Goal: Task Accomplishment & Management: Use online tool/utility

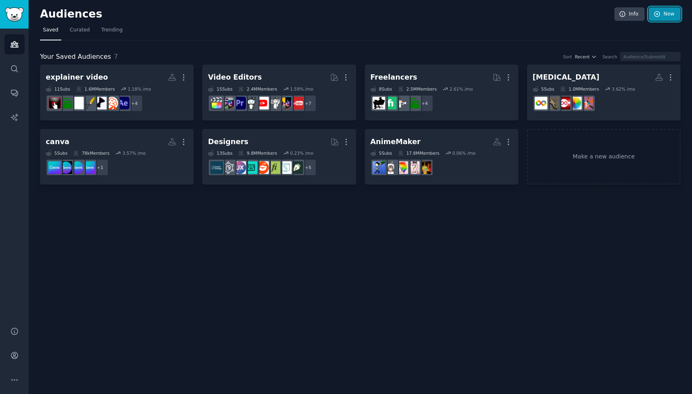
click at [669, 15] on link "New" at bounding box center [664, 14] width 32 height 14
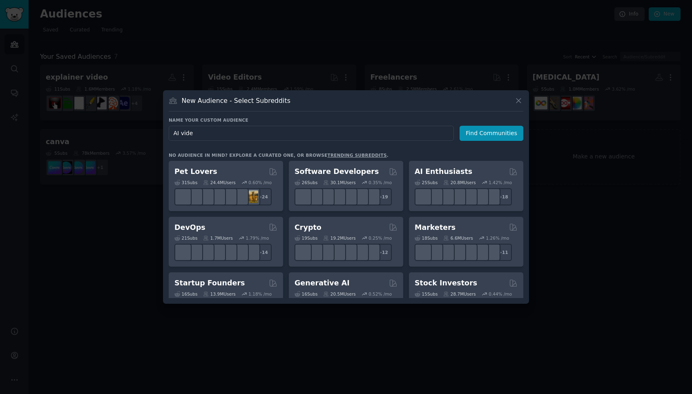
type input "AI video"
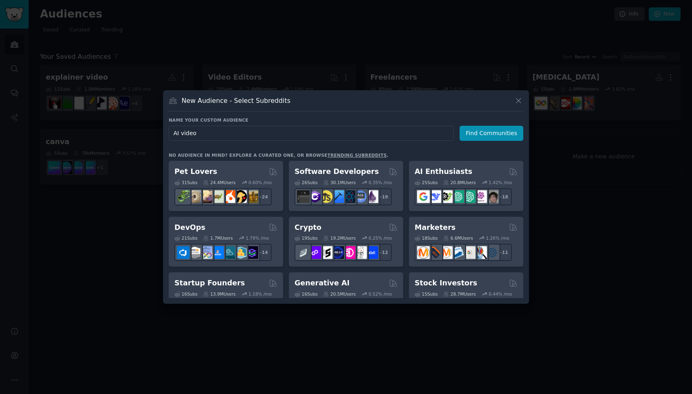
click button "Find Communities" at bounding box center [491, 133] width 64 height 15
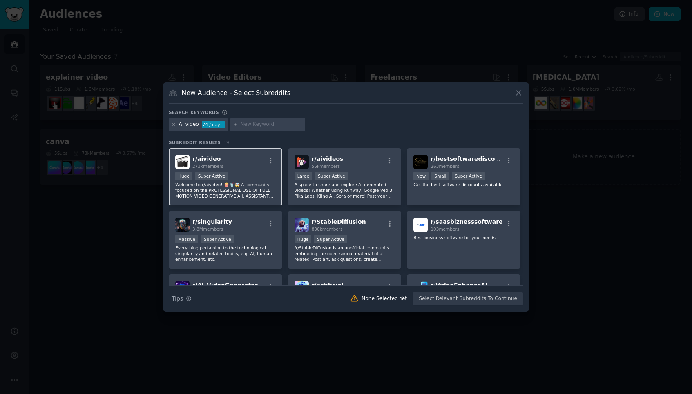
click at [255, 166] on div "r/ aivideo 273k members" at bounding box center [225, 162] width 100 height 14
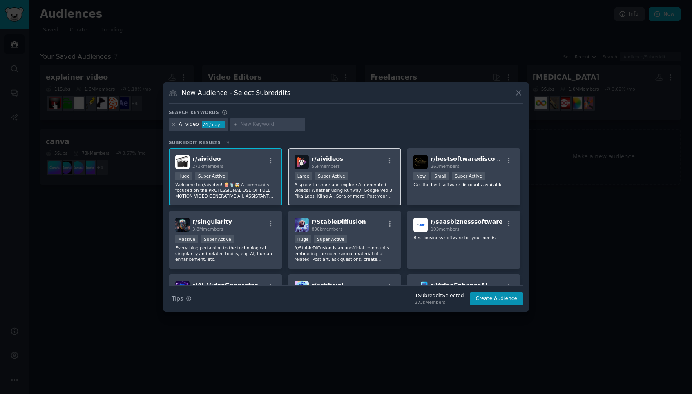
click at [340, 159] on div "r/ aivideos 56k members" at bounding box center [344, 162] width 100 height 14
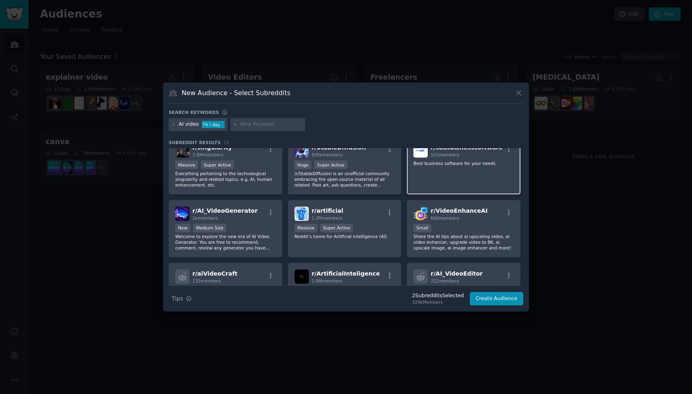
scroll to position [76, 0]
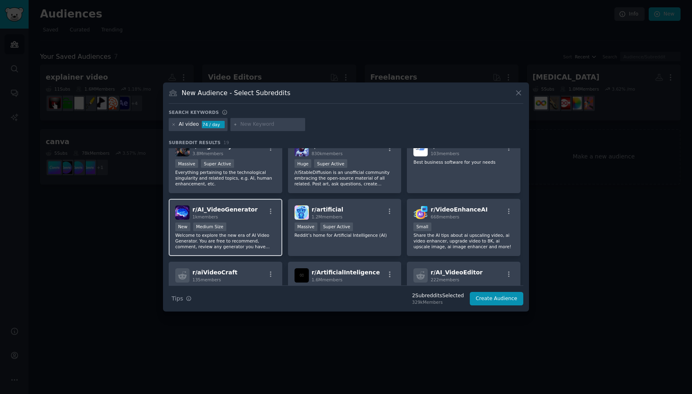
click at [248, 226] on div "New Medium Size" at bounding box center [225, 228] width 100 height 10
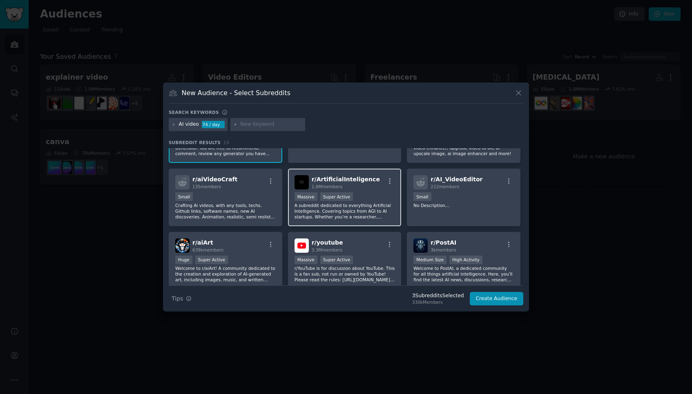
scroll to position [175, 0]
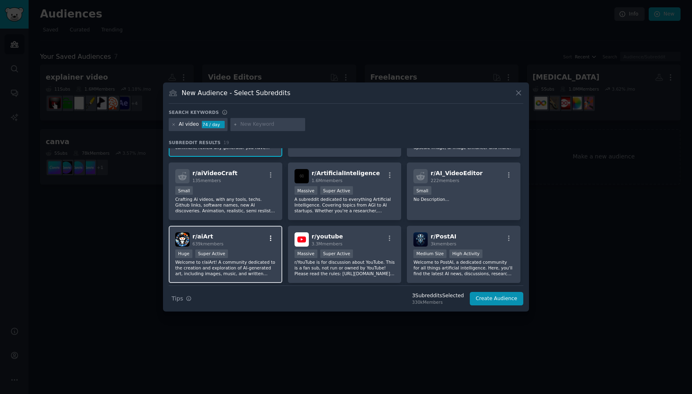
click at [265, 240] on button "button" at bounding box center [270, 238] width 10 height 7
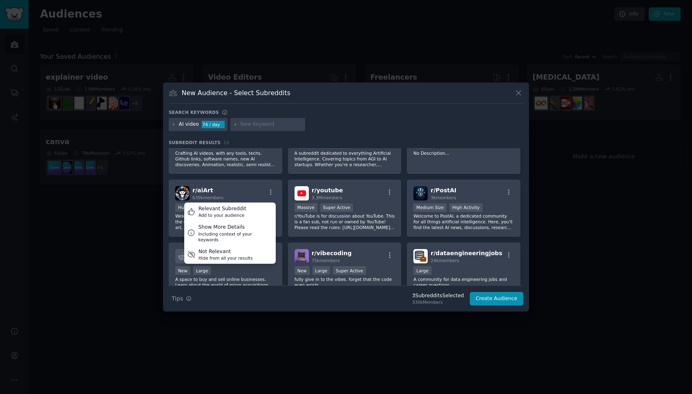
scroll to position [221, 0]
click at [231, 190] on div "r/ aiArt 639k members Relevant Subreddit Add to your audience Show More Details…" at bounding box center [225, 193] width 100 height 14
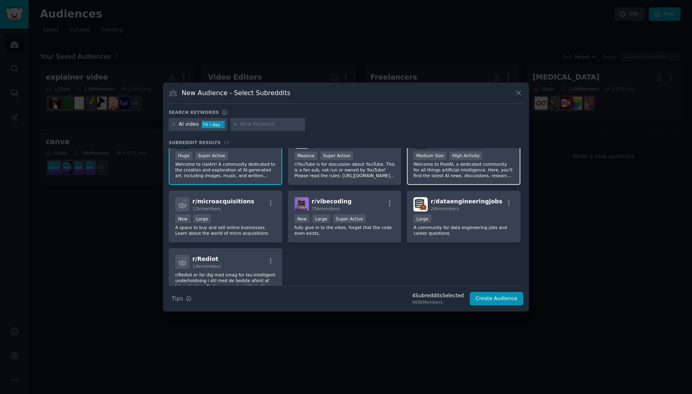
scroll to position [0, 0]
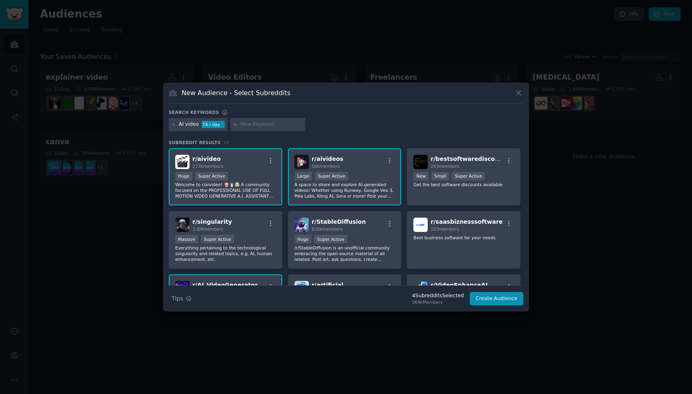
click at [265, 127] on input "text" at bounding box center [271, 124] width 62 height 7
type input "ai photo edit"
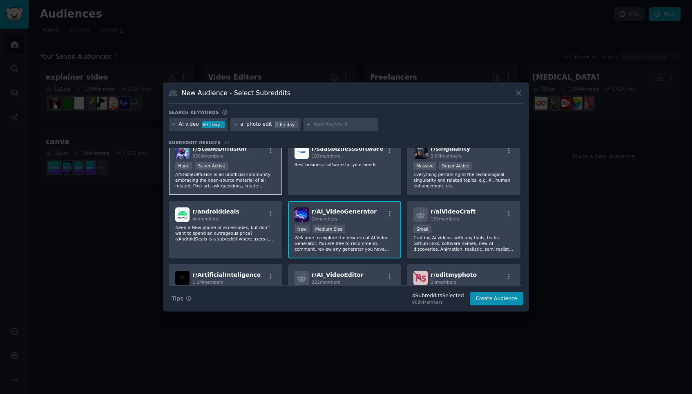
scroll to position [136, 0]
click at [251, 183] on p "/r/StableDiffusion is an unofficial community embracing the open-source materia…" at bounding box center [225, 180] width 100 height 17
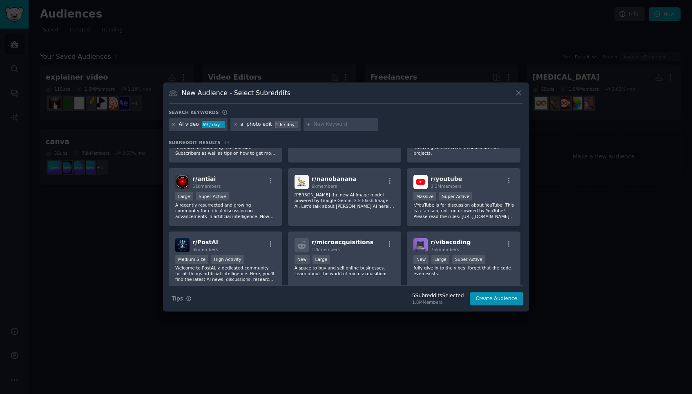
scroll to position [465, 0]
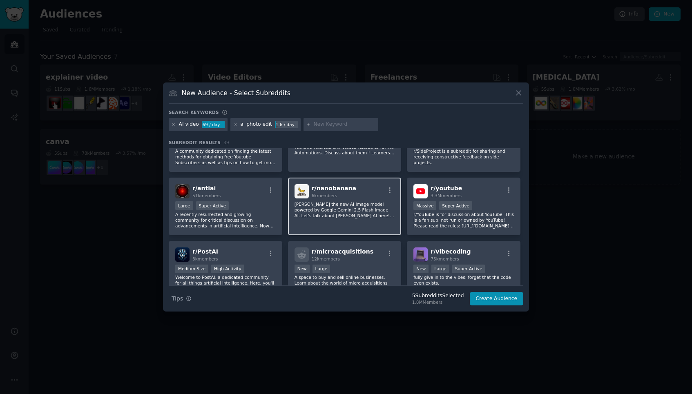
click at [350, 204] on p "[PERSON_NAME] the new AI Image model powered by Google Gemini 2.5 Flash Image A…" at bounding box center [344, 209] width 100 height 17
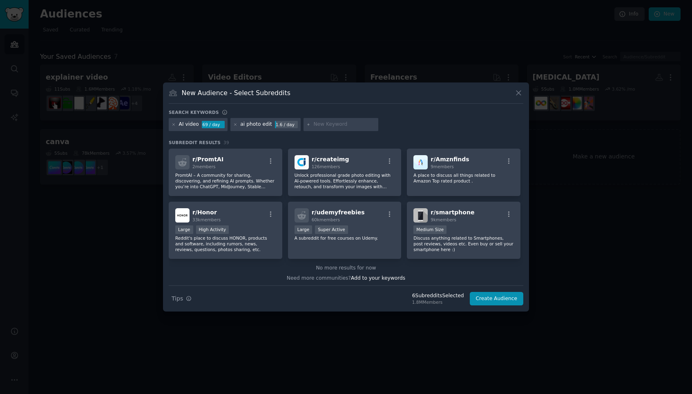
scroll to position [680, 0]
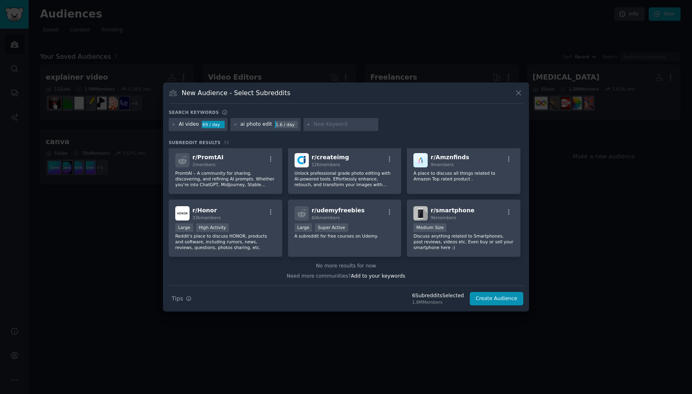
click at [313, 127] on input "text" at bounding box center [344, 124] width 62 height 7
type input "pixverse"
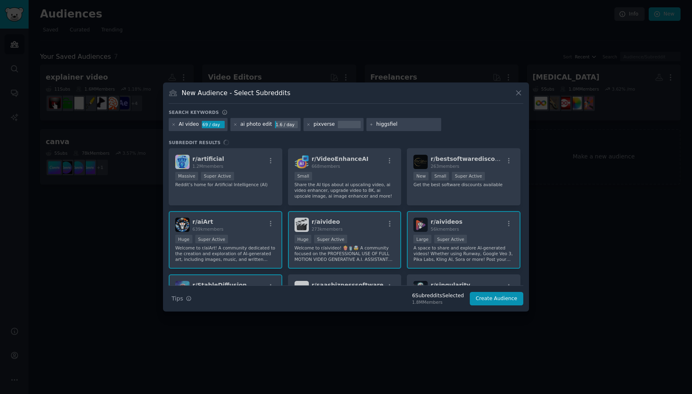
type input "higgsfield"
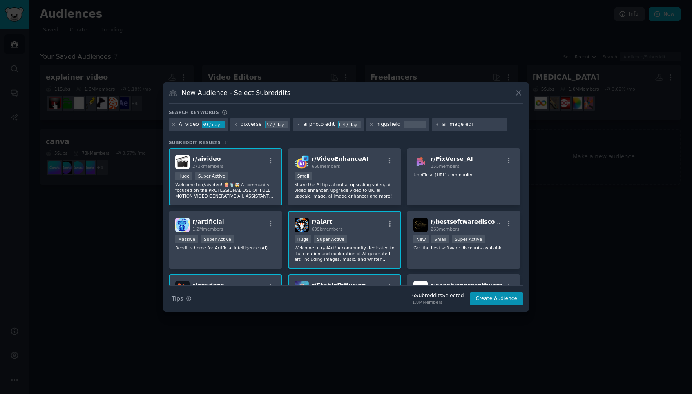
type input "ai image edit"
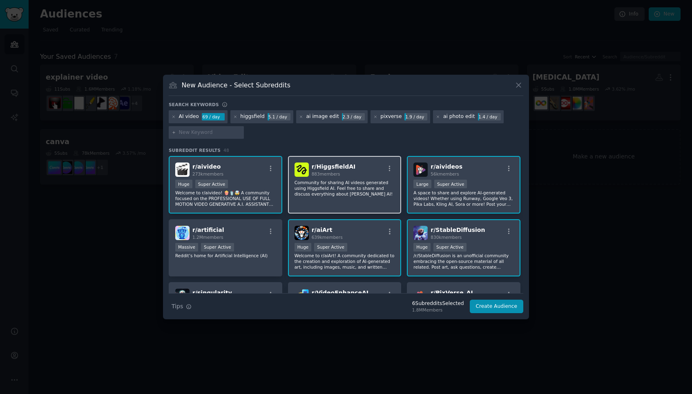
click at [355, 197] on div "r/ HiggsfieldAI 883 members Community for sharing AI videos generated using Hig…" at bounding box center [344, 185] width 113 height 58
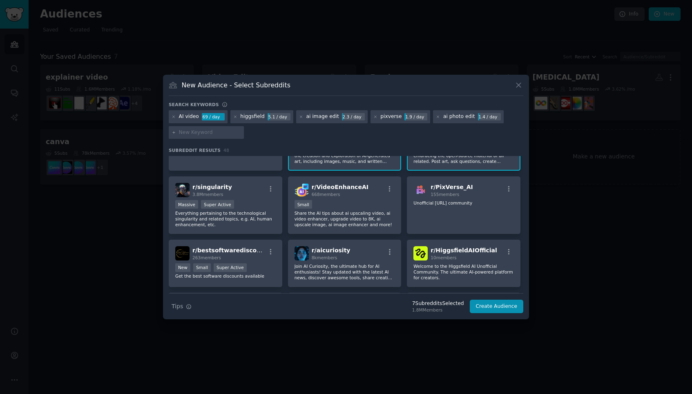
scroll to position [115, 0]
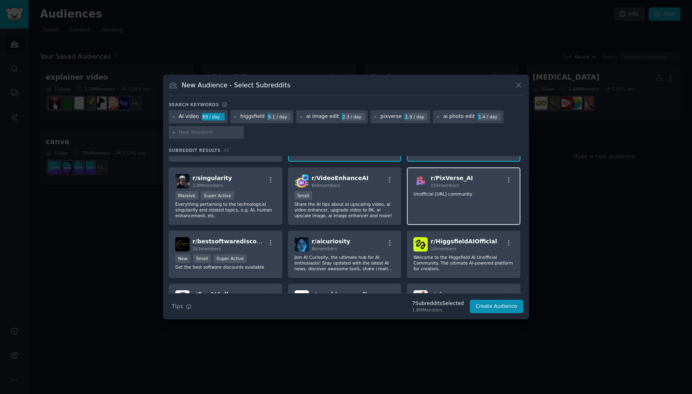
click at [451, 197] on div "r/ PixVerse_AI 155 members Unofficial [URL] community" at bounding box center [463, 196] width 113 height 58
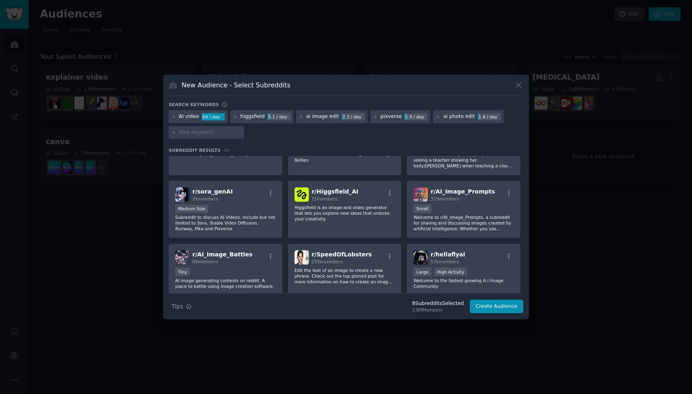
scroll to position [578, 0]
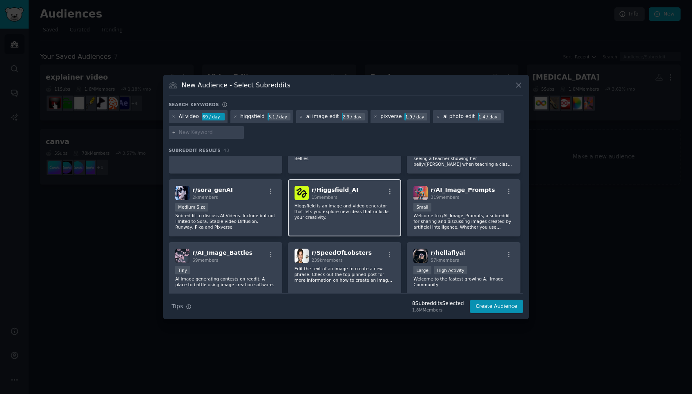
click at [354, 218] on p "Higgsfield is an image and video generator that lets you explore new ideas that…" at bounding box center [344, 211] width 100 height 17
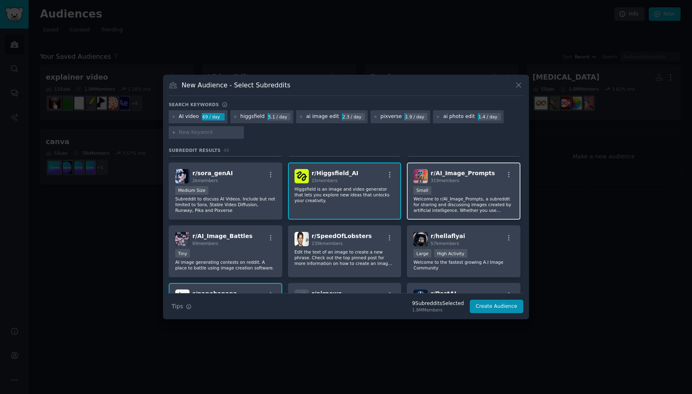
scroll to position [594, 0]
click at [470, 191] on div "100 - 1000 members Small" at bounding box center [463, 191] width 100 height 10
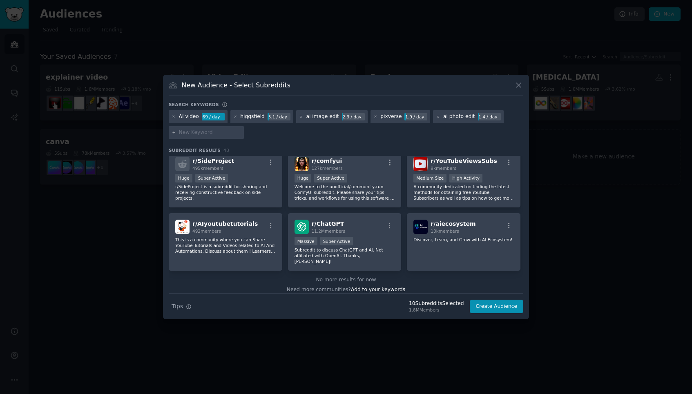
scroll to position [0, 0]
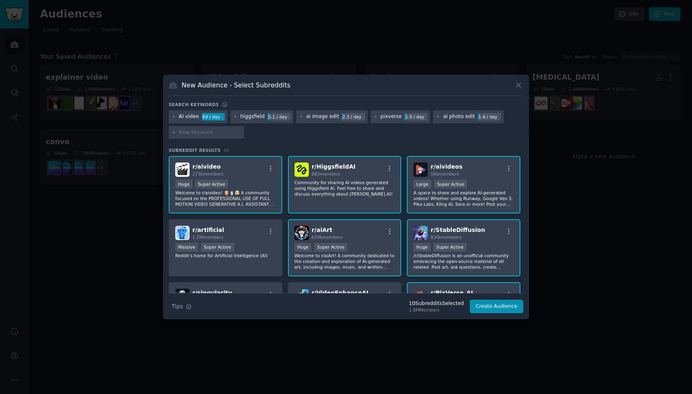
click at [200, 135] on input "text" at bounding box center [210, 132] width 62 height 7
type input "seedream"
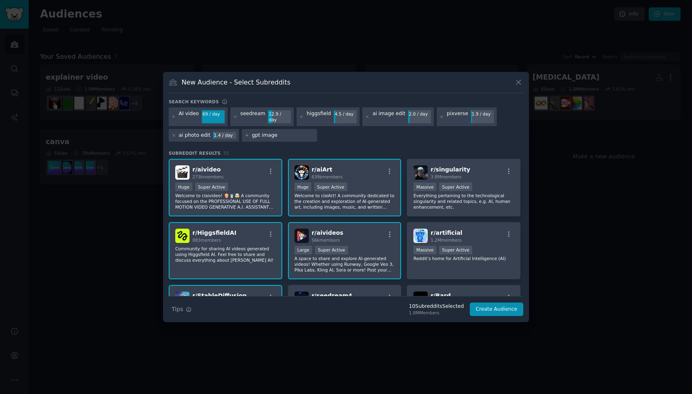
type input "gpt image"
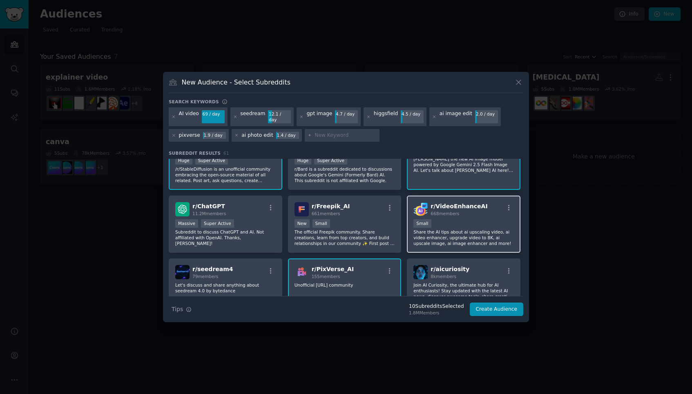
scroll to position [199, 0]
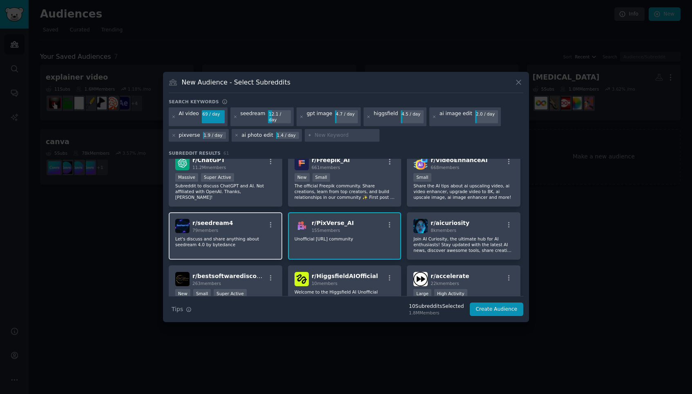
click at [231, 228] on div "r/ seedream4 79 members" at bounding box center [225, 226] width 100 height 14
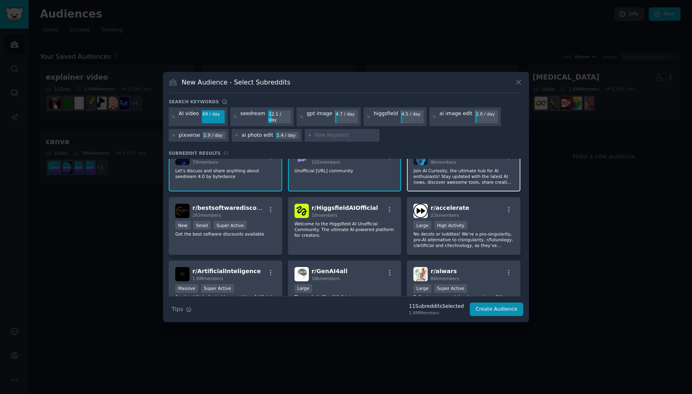
scroll to position [273, 0]
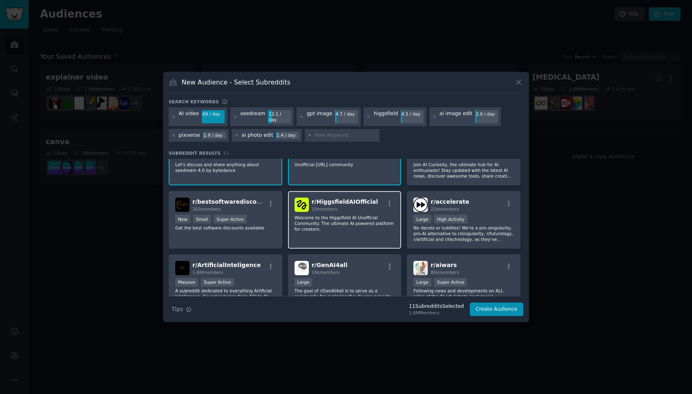
click at [349, 227] on p "Welcome to the Higgsfield AI Unofficial Community. The ultimate AI-powered plat…" at bounding box center [344, 223] width 100 height 17
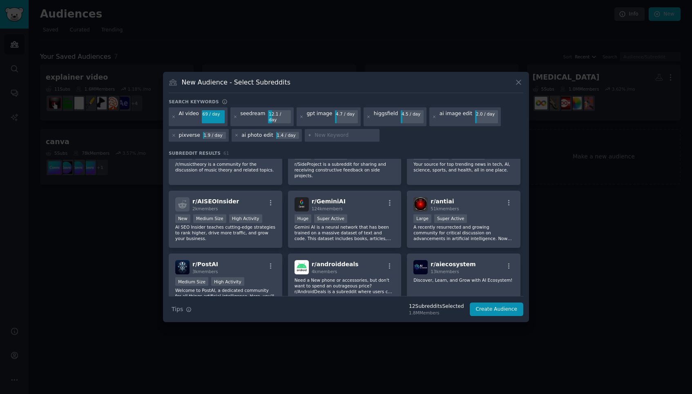
scroll to position [1164, 0]
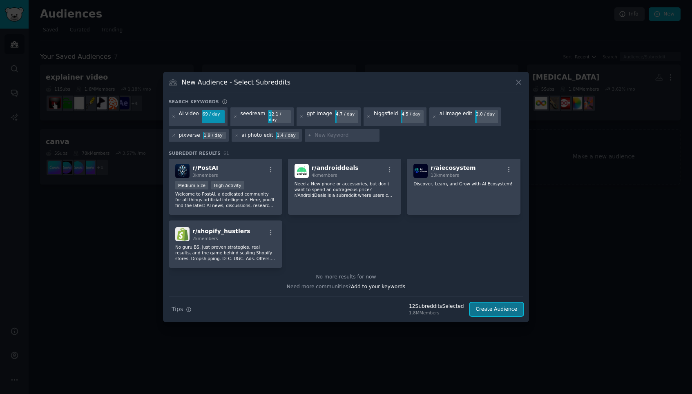
click at [505, 306] on button "Create Audience" at bounding box center [497, 310] width 54 height 14
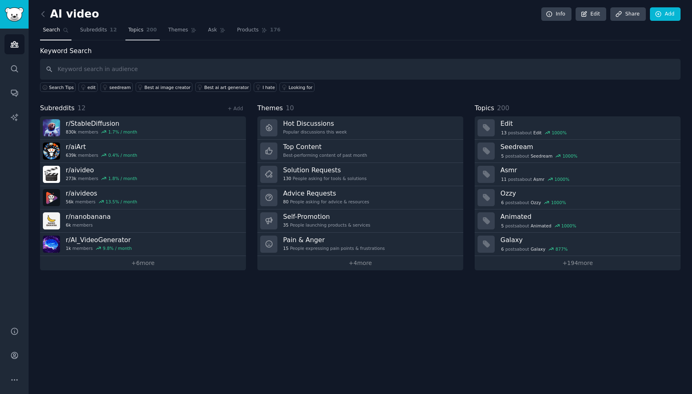
click at [134, 35] on link "Topics 200" at bounding box center [142, 32] width 34 height 17
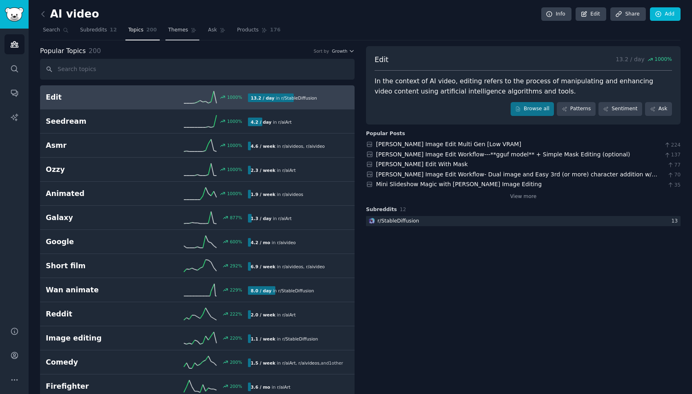
click at [186, 29] on link "Themes" at bounding box center [182, 32] width 34 height 17
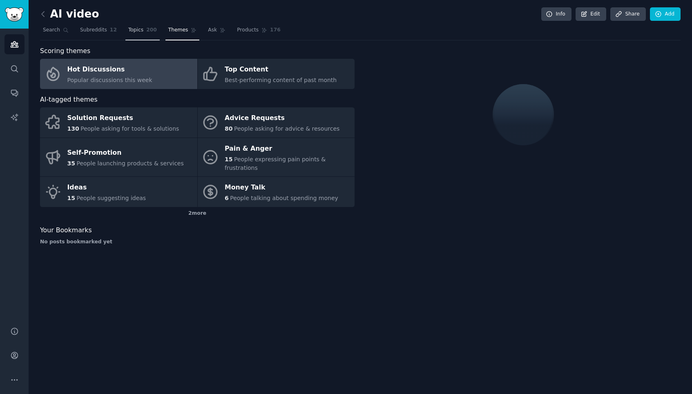
click at [131, 28] on span "Topics" at bounding box center [135, 30] width 15 height 7
